Goal: Navigation & Orientation: Find specific page/section

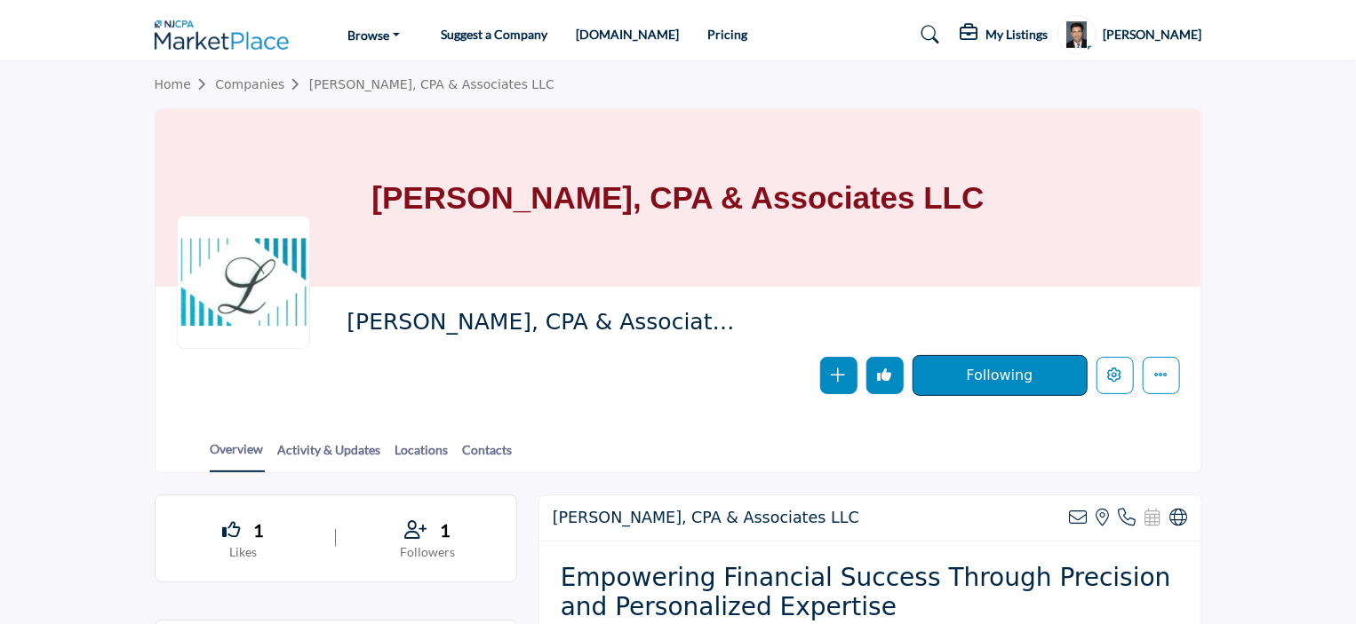
click at [707, 36] on link "Pricing" at bounding box center [727, 34] width 40 height 15
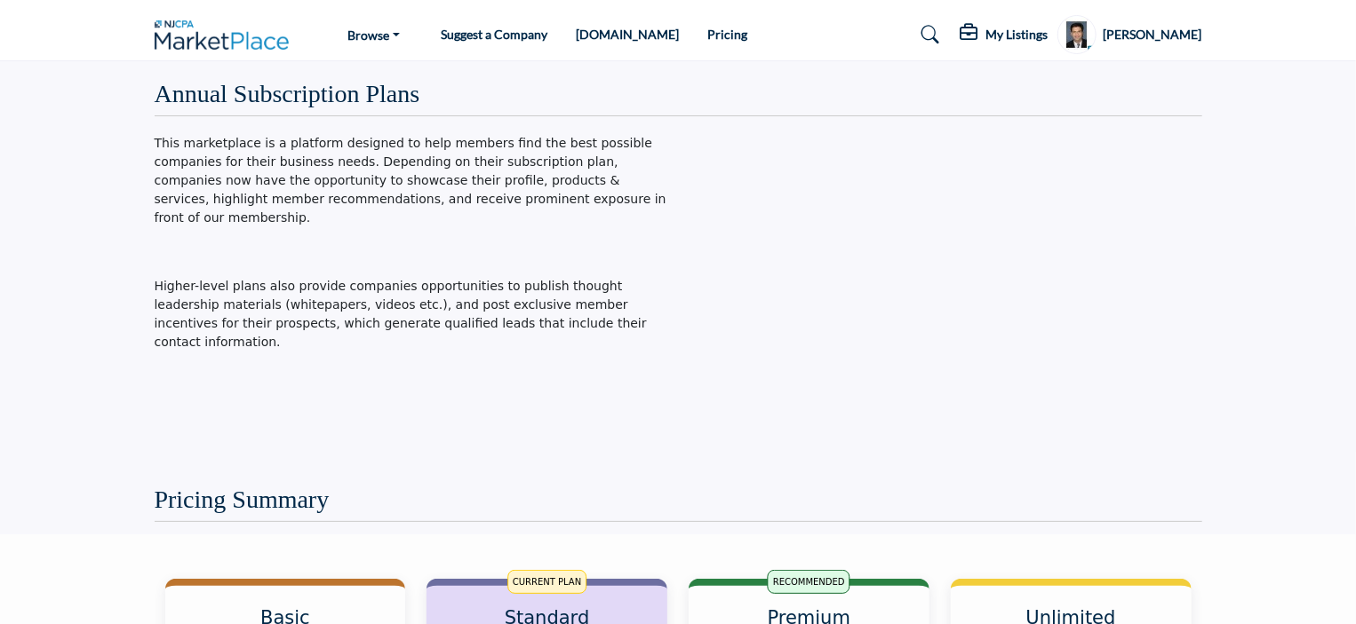
click at [409, 354] on div "This marketplace is a platform designed to help members find the best possible …" at bounding box center [411, 295] width 533 height 322
click at [1151, 31] on h5 "[PERSON_NAME]" at bounding box center [1152, 35] width 99 height 18
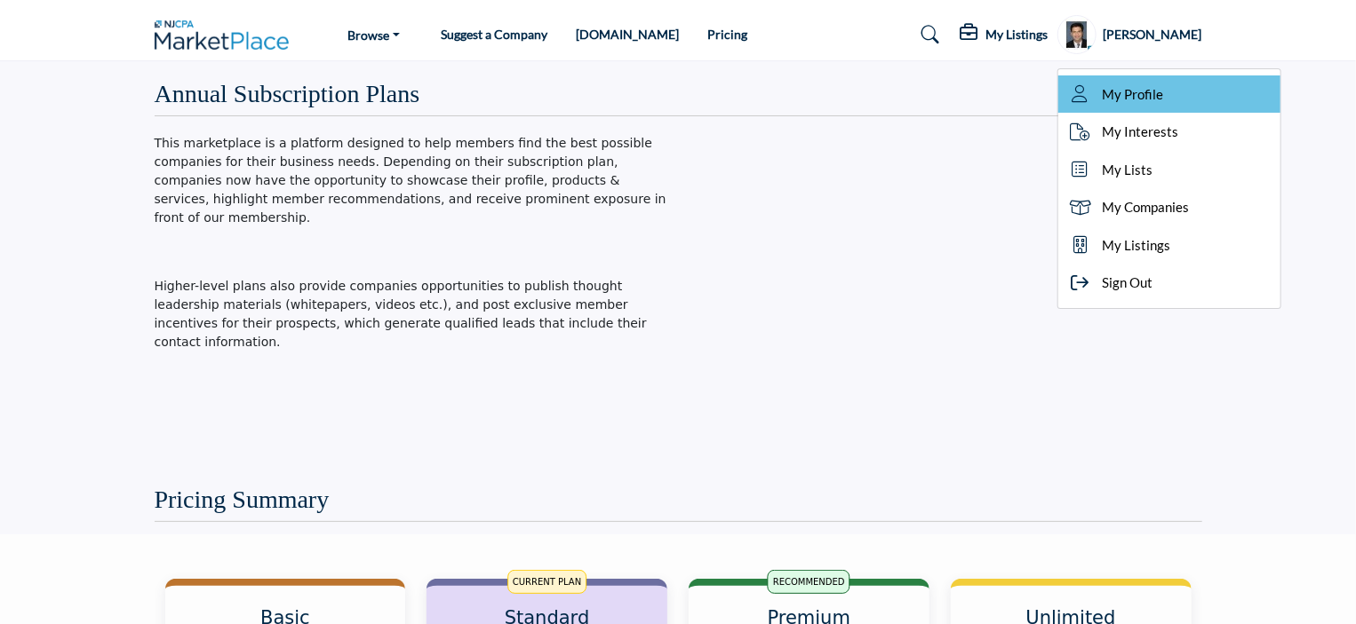
click at [1121, 83] on link "My Profile" at bounding box center [1169, 95] width 222 height 38
